Goal: Transaction & Acquisition: Obtain resource

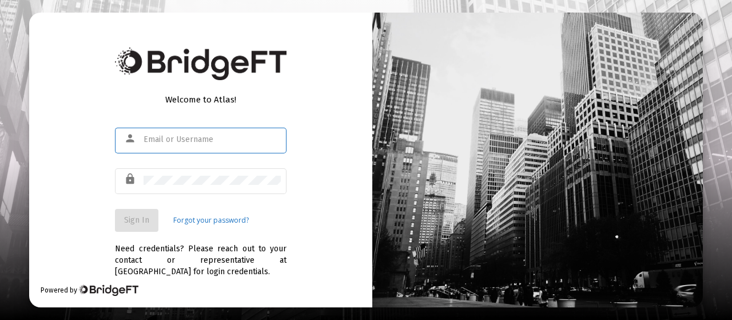
type input "[EMAIL_ADDRESS][DOMAIN_NAME]"
click at [133, 222] on span "Sign In" at bounding box center [136, 220] width 25 height 10
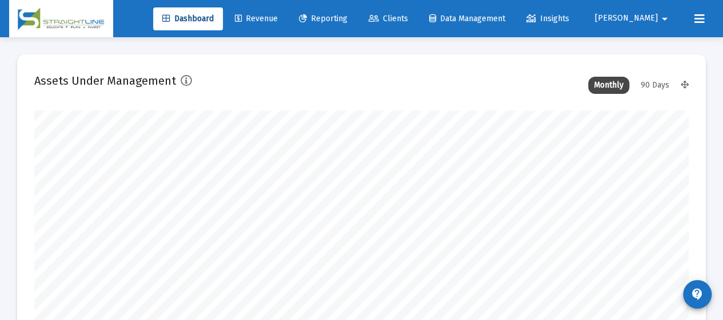
scroll to position [229, 351]
type input "[DATE]"
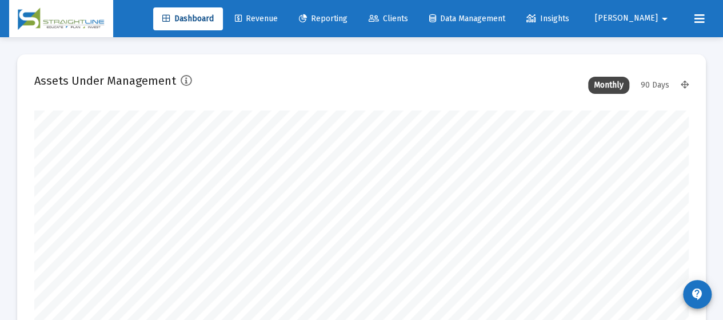
click at [348, 17] on span "Reporting" at bounding box center [323, 19] width 49 height 10
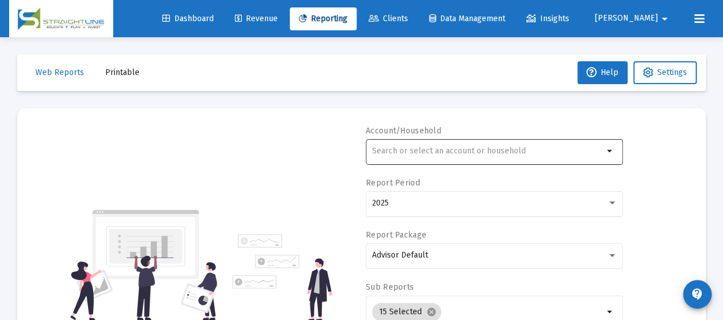
click at [457, 154] on input "text" at bounding box center [488, 150] width 232 height 9
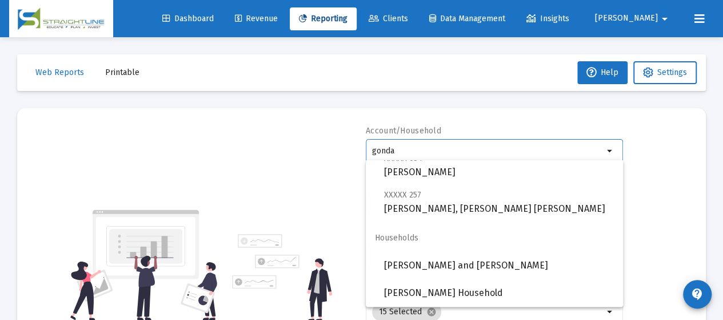
scroll to position [57, 0]
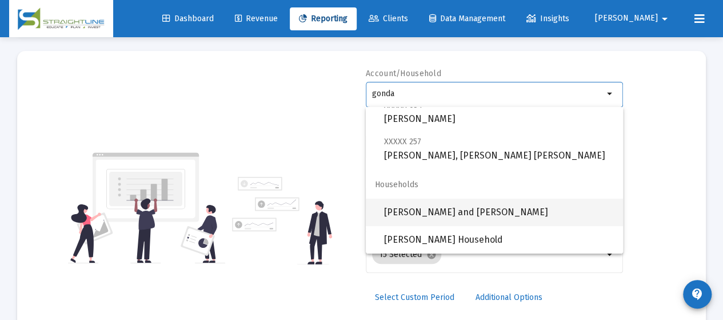
click at [482, 213] on span "[PERSON_NAME] and [PERSON_NAME]" at bounding box center [499, 211] width 230 height 27
type input "[PERSON_NAME] and [PERSON_NAME]"
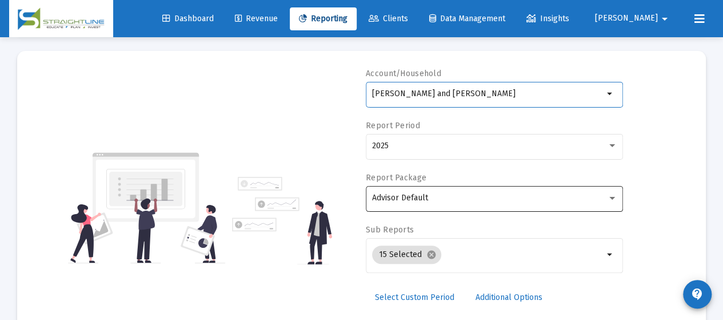
click at [472, 197] on div "Advisor Default" at bounding box center [489, 197] width 235 height 9
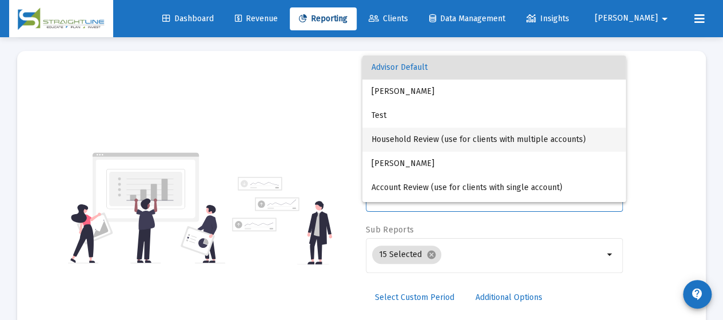
click at [454, 139] on span "Household Review (use for clients with multiple accounts)" at bounding box center [494, 139] width 245 height 24
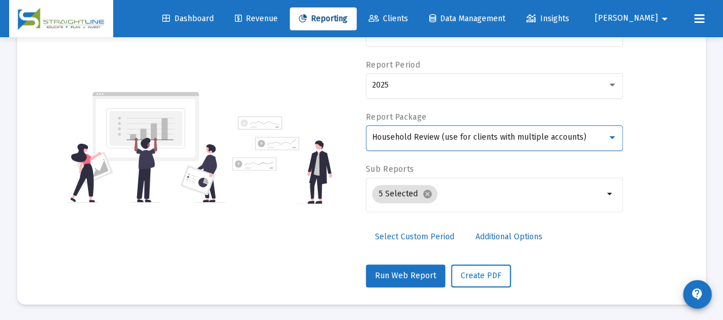
scroll to position [118, 0]
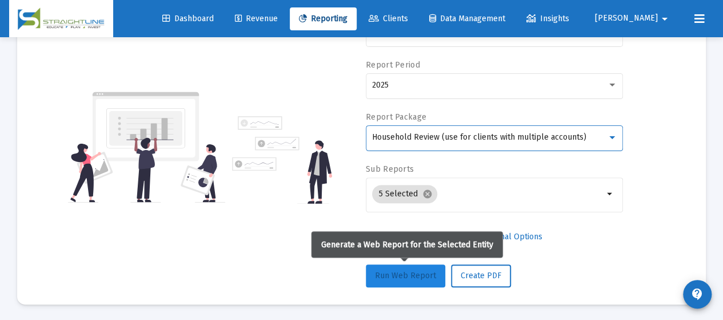
click at [401, 273] on span "Run Web Report" at bounding box center [405, 275] width 61 height 10
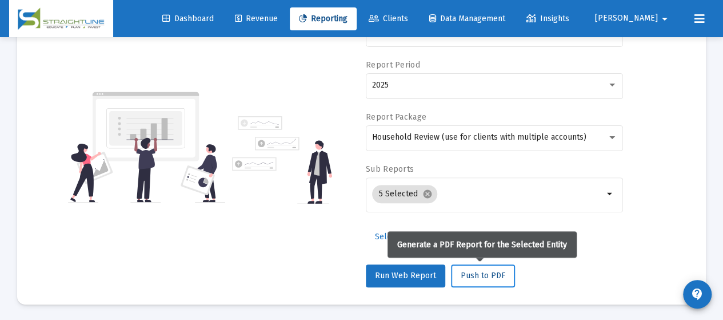
click at [466, 274] on span "Push to PDF" at bounding box center [483, 275] width 45 height 10
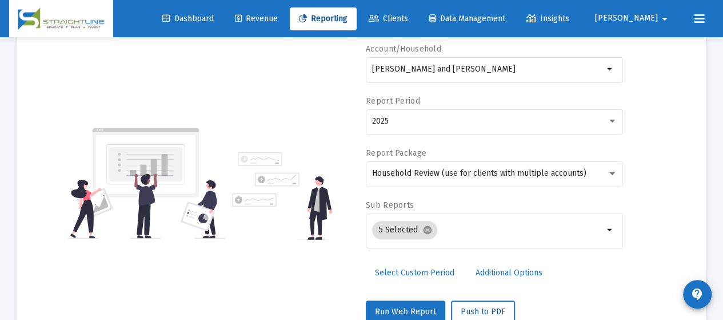
scroll to position [0, 0]
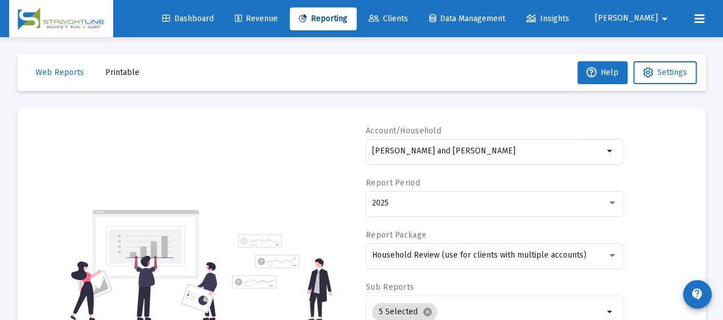
click at [110, 70] on span "Printable" at bounding box center [122, 72] width 34 height 10
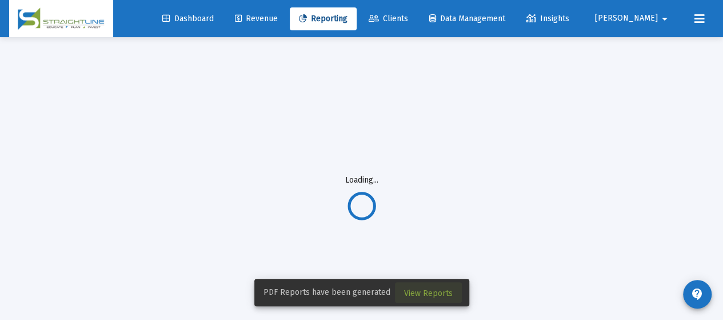
click at [442, 292] on span "View Reports" at bounding box center [428, 293] width 49 height 10
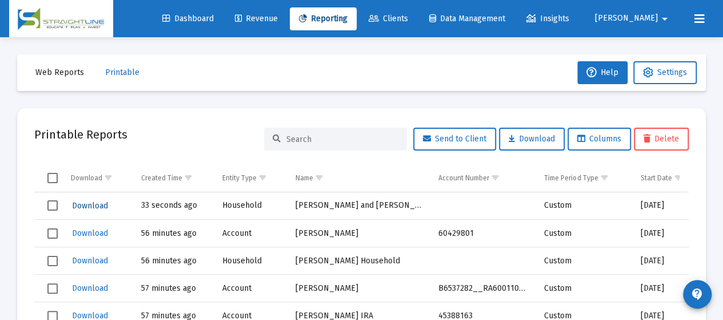
click at [93, 208] on span "Download" at bounding box center [90, 206] width 36 height 10
click at [663, 21] on mat-icon "arrow_drop_down" at bounding box center [665, 18] width 14 height 23
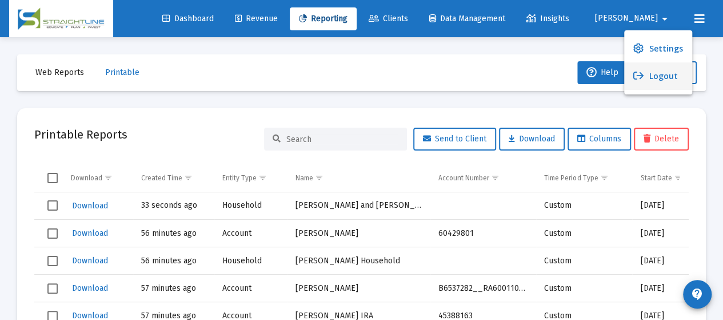
click at [667, 75] on button "Logout" at bounding box center [658, 75] width 68 height 27
